Goal: Task Accomplishment & Management: Manage account settings

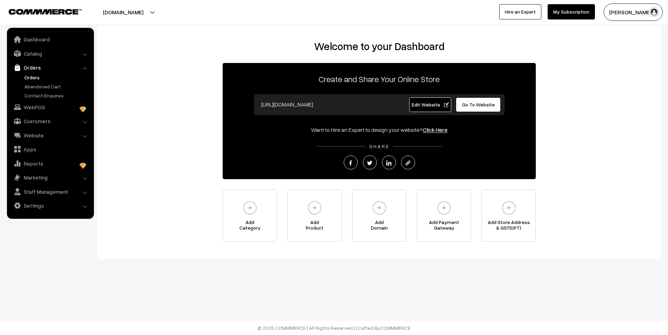
click at [34, 81] on link "Orders" at bounding box center [57, 77] width 69 height 7
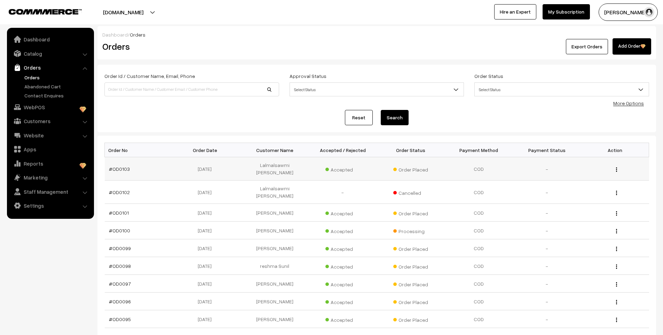
click at [617, 167] on div "View" at bounding box center [615, 168] width 60 height 7
click at [615, 165] on div "View" at bounding box center [615, 168] width 60 height 7
click at [616, 167] on img "button" at bounding box center [616, 169] width 1 height 5
click at [592, 174] on link "View" at bounding box center [584, 179] width 59 height 15
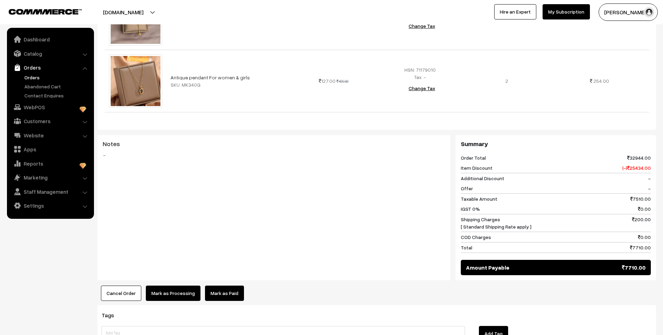
scroll to position [1822, 0]
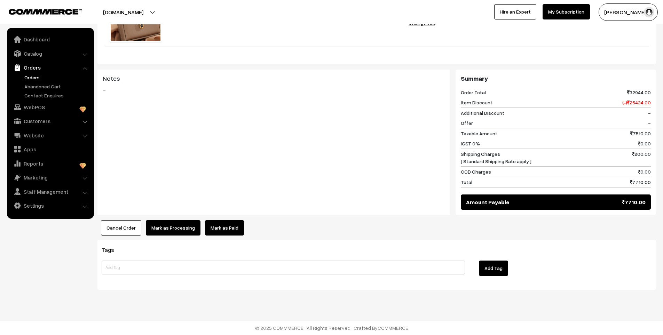
click at [128, 227] on button "Cancel Order" at bounding box center [121, 227] width 40 height 15
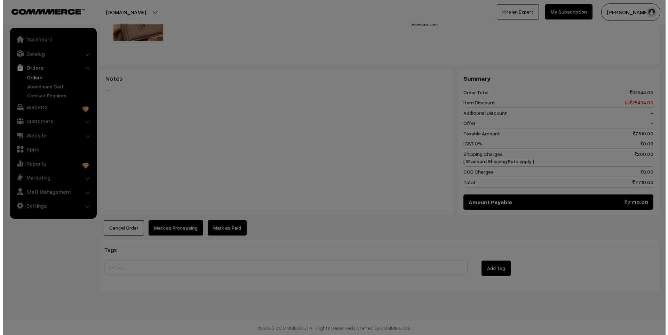
scroll to position [1837, 0]
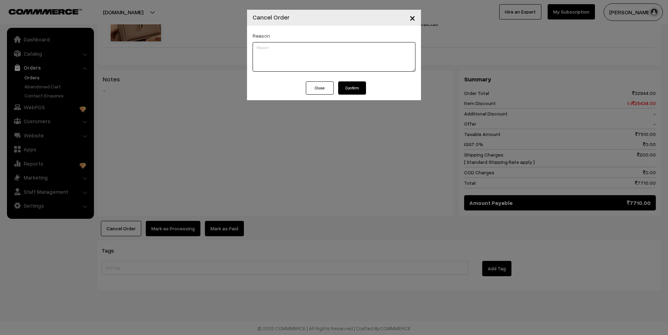
click at [320, 54] on textarea at bounding box center [334, 57] width 163 height 30
type textarea "NA"
click at [359, 89] on button "Confirm" at bounding box center [352, 87] width 28 height 13
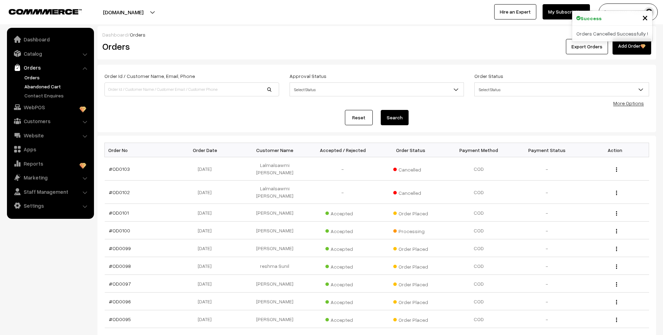
click at [44, 88] on link "Abandoned Cart" at bounding box center [57, 86] width 69 height 7
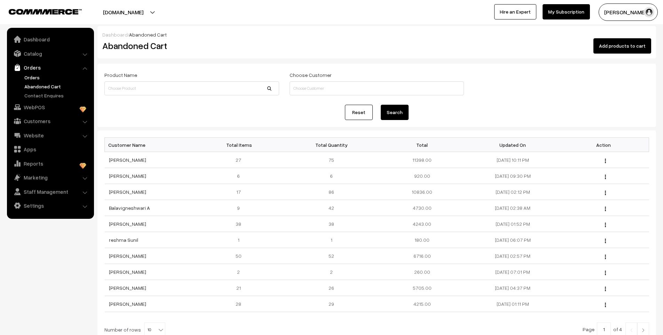
click at [37, 78] on link "Orders" at bounding box center [57, 77] width 69 height 7
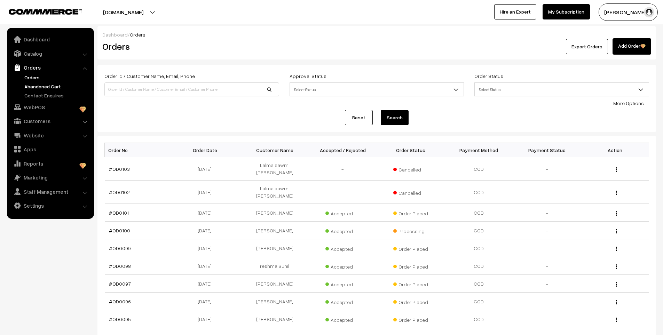
click at [50, 87] on link "Abandoned Cart" at bounding box center [57, 86] width 69 height 7
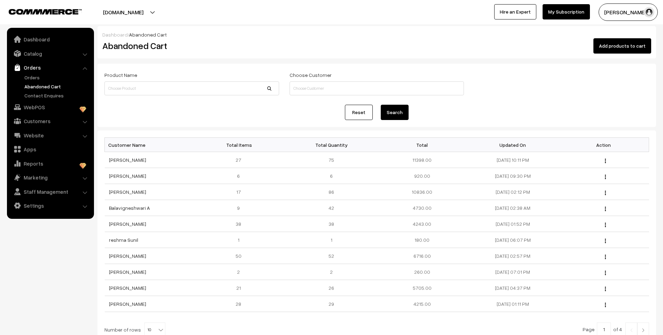
click at [29, 79] on link "Orders" at bounding box center [57, 77] width 69 height 7
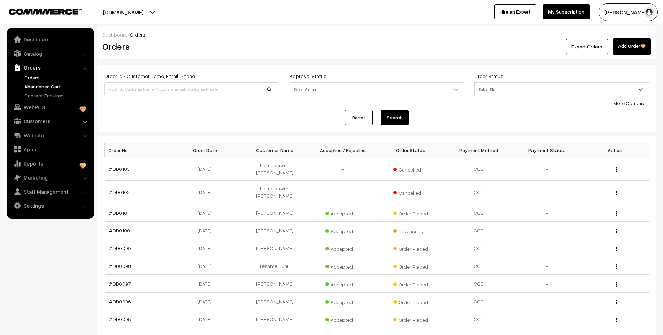
click at [53, 85] on link "Abandoned Cart" at bounding box center [57, 86] width 69 height 7
